Goal: Use online tool/utility: Utilize a website feature to perform a specific function

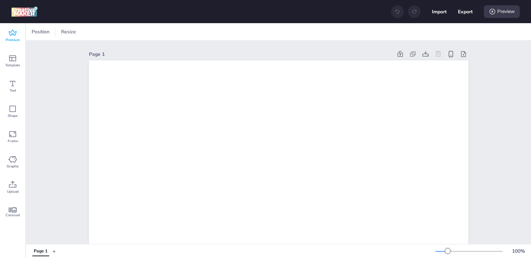
click at [10, 36] on icon at bounding box center [12, 33] width 8 height 8
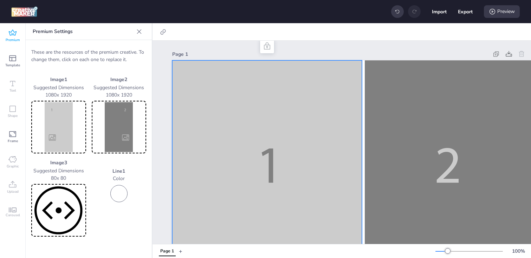
click at [43, 128] on img at bounding box center [59, 127] width 52 height 50
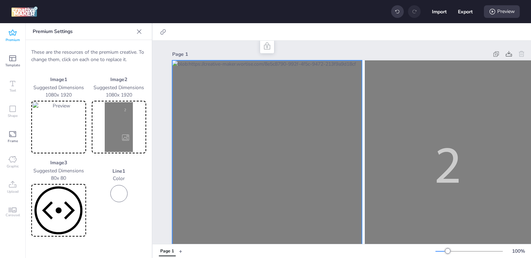
click at [112, 131] on img at bounding box center [119, 127] width 52 height 50
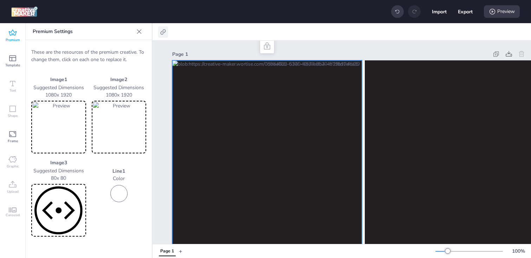
click at [166, 30] on icon at bounding box center [162, 31] width 7 height 7
click at [133, 47] on span "Activate hyperlink" at bounding box center [117, 49] width 39 height 7
click at [93, 50] on input "Activate hyperlink" at bounding box center [91, 52] width 5 height 5
checkbox input "true"
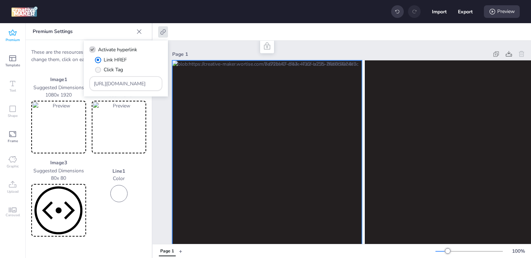
click at [101, 65] on label "Click Tag" at bounding box center [108, 70] width 33 height 12
click at [99, 70] on input "Click Tag" at bounding box center [96, 72] width 5 height 5
radio input "true"
drag, startPoint x: 143, startPoint y: 85, endPoint x: 75, endPoint y: 82, distance: 68.2
click at [75, 82] on body "Import Export Preview Premium Template Text Shape Frame Graphic Upload Carousel…" at bounding box center [265, 129] width 531 height 258
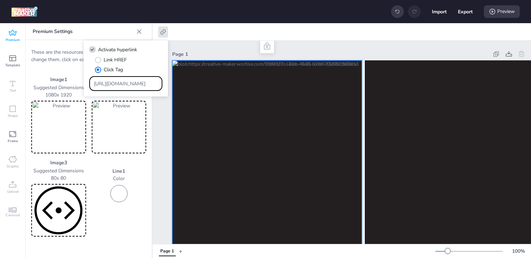
paste input "80831"
paste input "[DOMAIN_NAME][URL]"
type input "[URL][DOMAIN_NAME]"
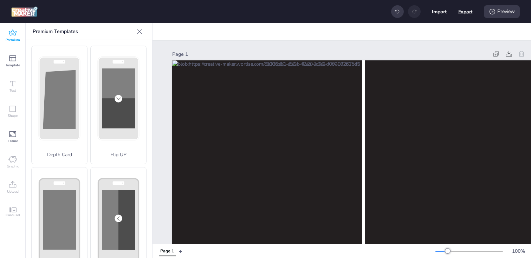
click at [469, 8] on button "Export" at bounding box center [465, 12] width 14 height 14
select select "html"
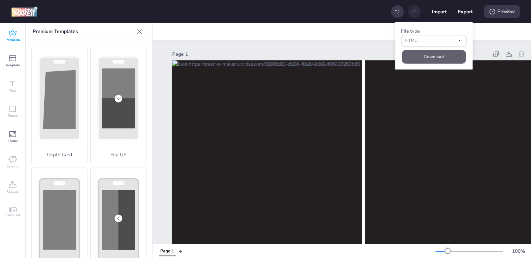
click at [425, 58] on button "Download" at bounding box center [434, 57] width 64 height 14
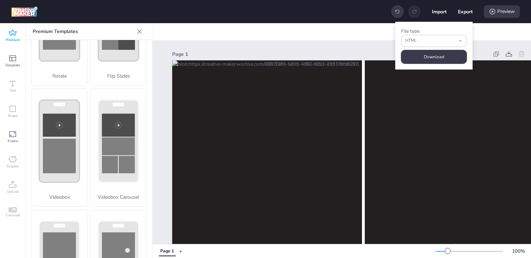
scroll to position [216, 0]
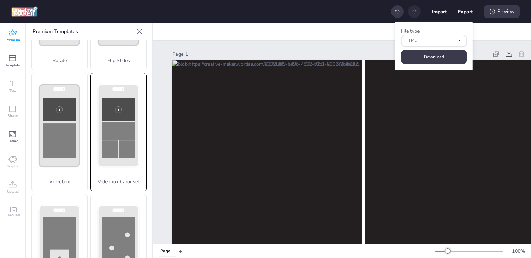
click at [109, 132] on rect at bounding box center [118, 131] width 33 height 18
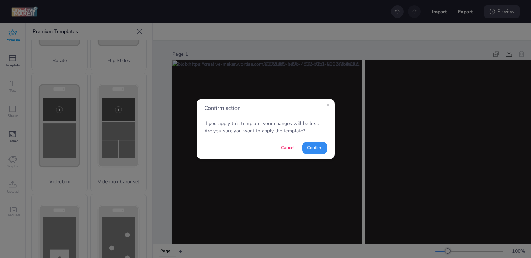
click at [312, 148] on button "Confirm" at bounding box center [314, 148] width 25 height 12
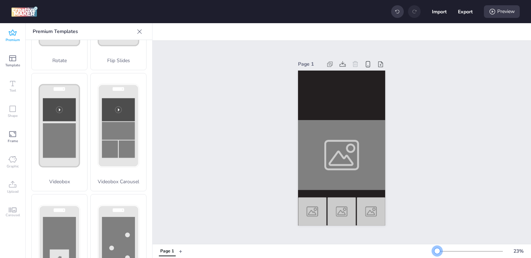
drag, startPoint x: 448, startPoint y: 249, endPoint x: 437, endPoint y: 250, distance: 11.6
click at [437, 250] on div at bounding box center [437, 251] width 6 height 6
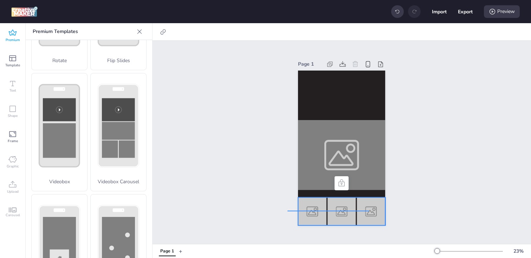
drag, startPoint x: 369, startPoint y: 211, endPoint x: 287, endPoint y: 211, distance: 81.8
click at [287, 211] on div "Page 1" at bounding box center [341, 142] width 126 height 183
